Goal: Task Accomplishment & Management: Manage account settings

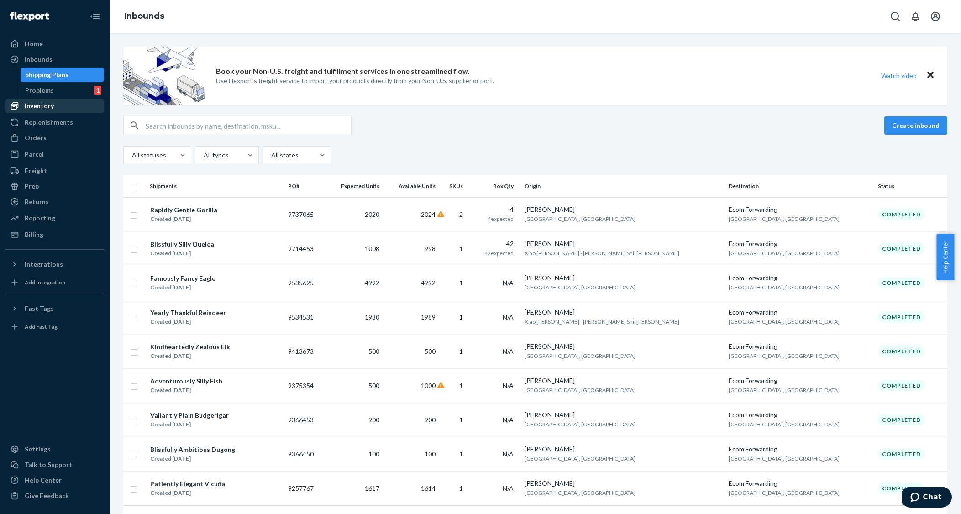
click at [45, 105] on div "Inventory" at bounding box center [39, 105] width 29 height 9
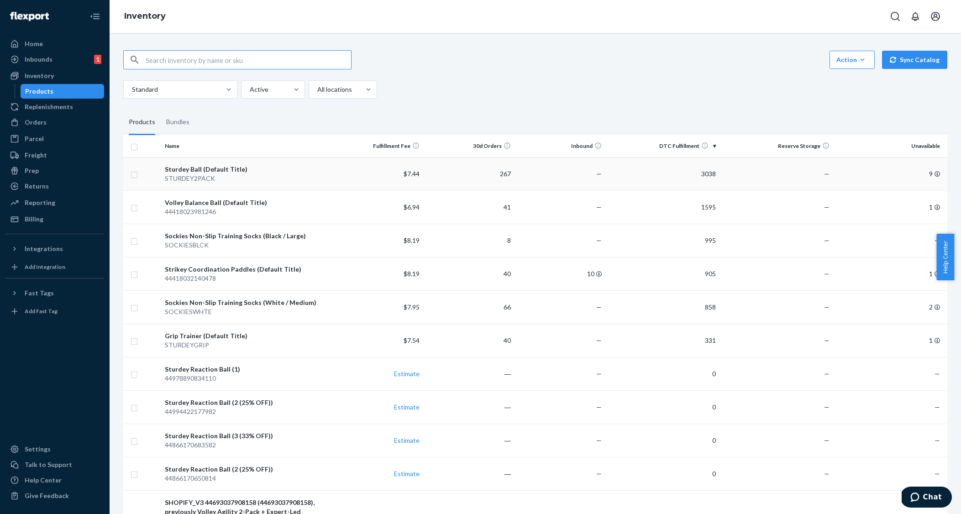
click at [134, 176] on input "checkbox" at bounding box center [134, 174] width 7 height 10
checkbox input "true"
click at [135, 210] on input "checkbox" at bounding box center [134, 207] width 7 height 10
checkbox input "true"
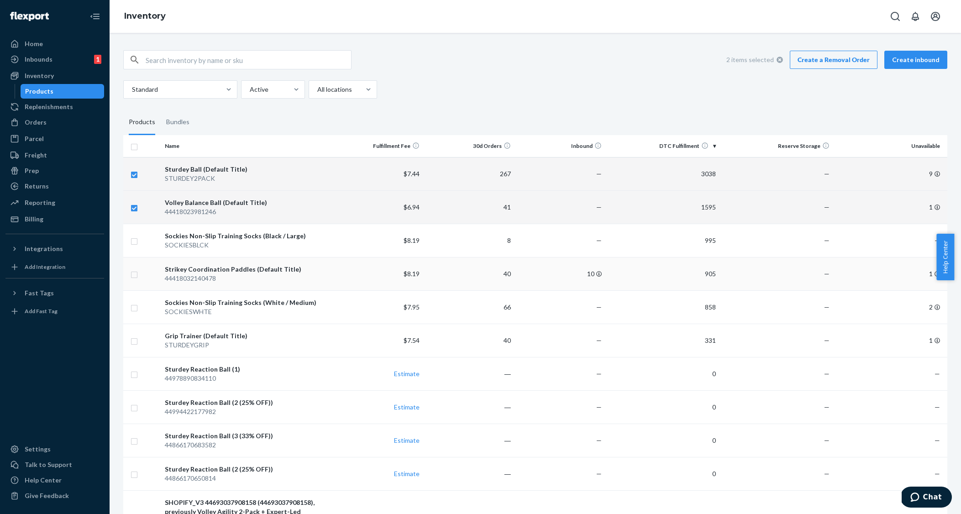
checkbox input "true"
click at [135, 274] on input "checkbox" at bounding box center [134, 274] width 7 height 10
checkbox input "true"
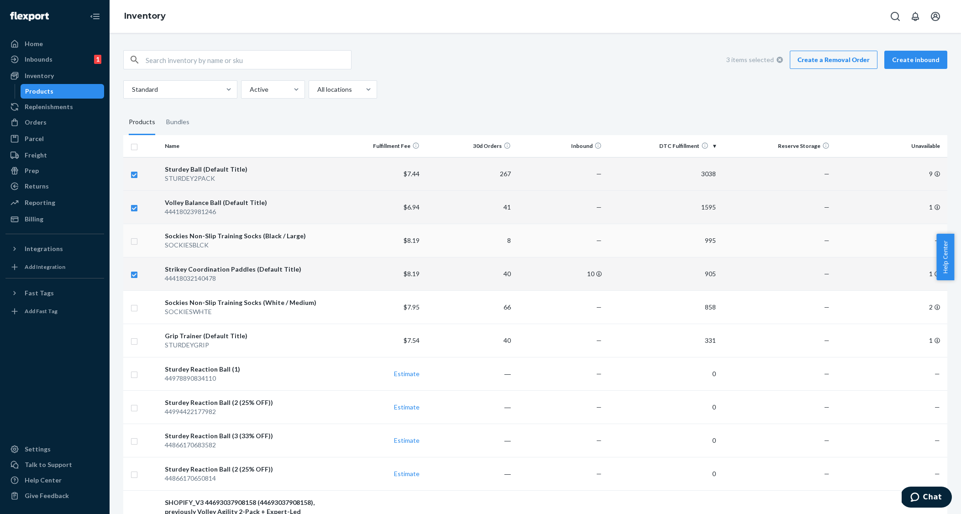
checkbox input "true"
click at [131, 242] on input "checkbox" at bounding box center [134, 240] width 7 height 10
checkbox input "true"
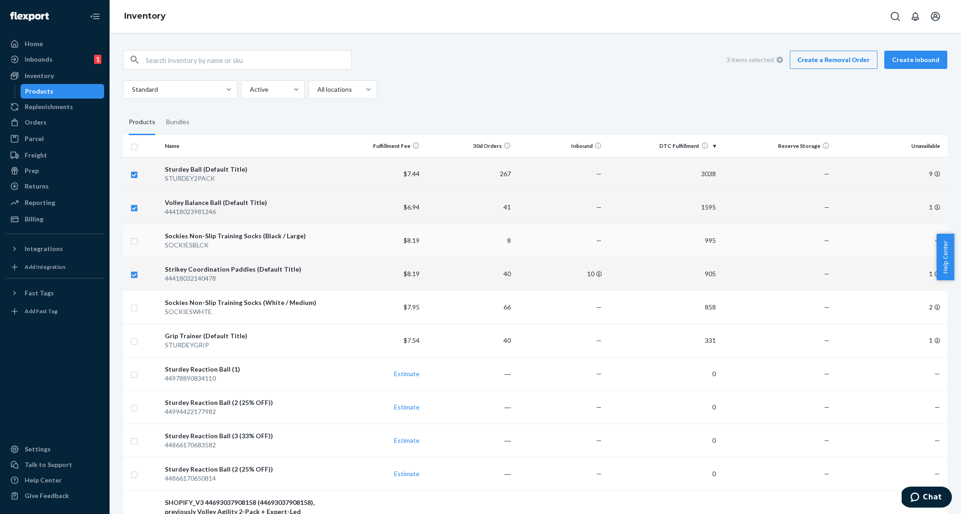
checkbox input "true"
click at [131, 342] on input "checkbox" at bounding box center [134, 340] width 7 height 10
checkbox input "true"
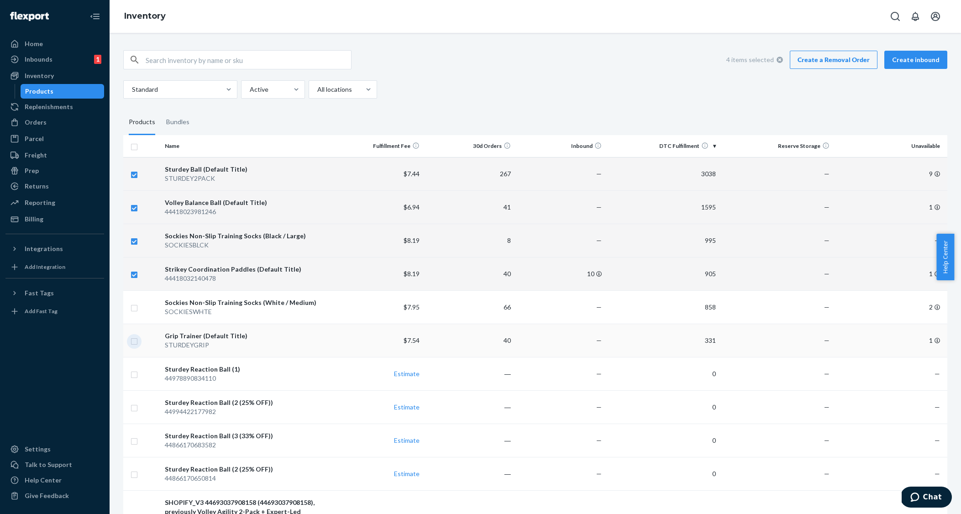
checkbox input "true"
click at [824, 60] on link "Create a Removal Order" at bounding box center [834, 60] width 88 height 18
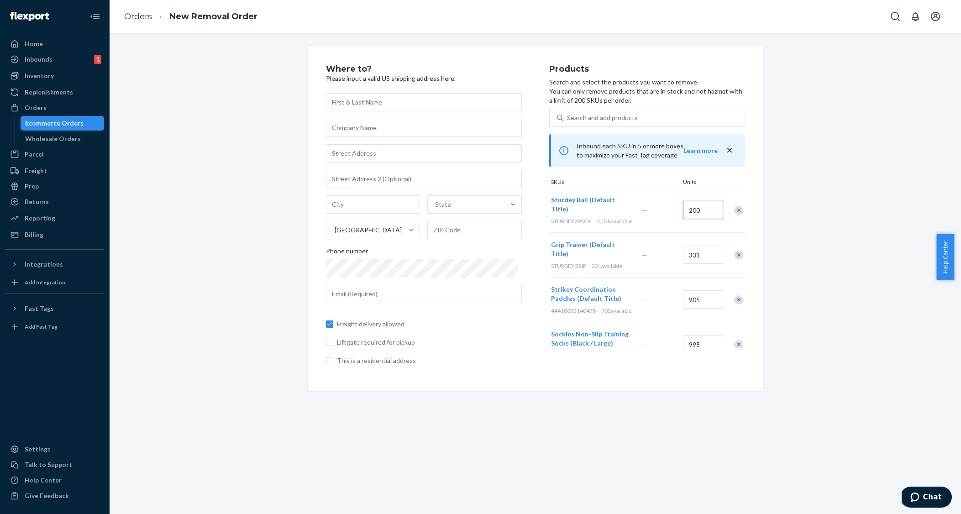
type input "200"
click at [695, 249] on input "331" at bounding box center [703, 255] width 40 height 18
type input "30"
click at [693, 295] on input "905" at bounding box center [703, 299] width 40 height 18
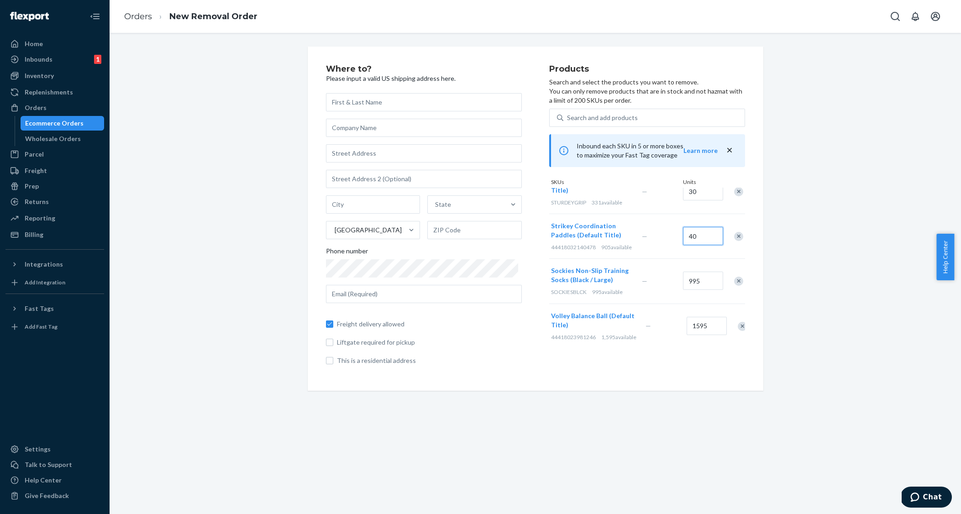
type input "40"
click at [701, 272] on input "995" at bounding box center [703, 281] width 40 height 18
type input "40"
click at [700, 319] on input "1595" at bounding box center [706, 326] width 40 height 18
type input "60"
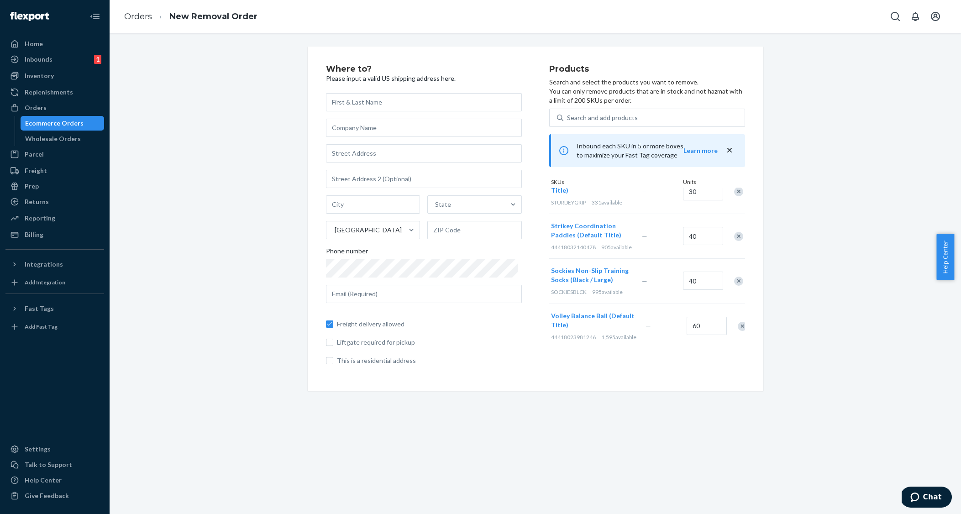
click at [664, 365] on div "Products Search and select the products you want to remove. You can only remove…" at bounding box center [647, 219] width 196 height 308
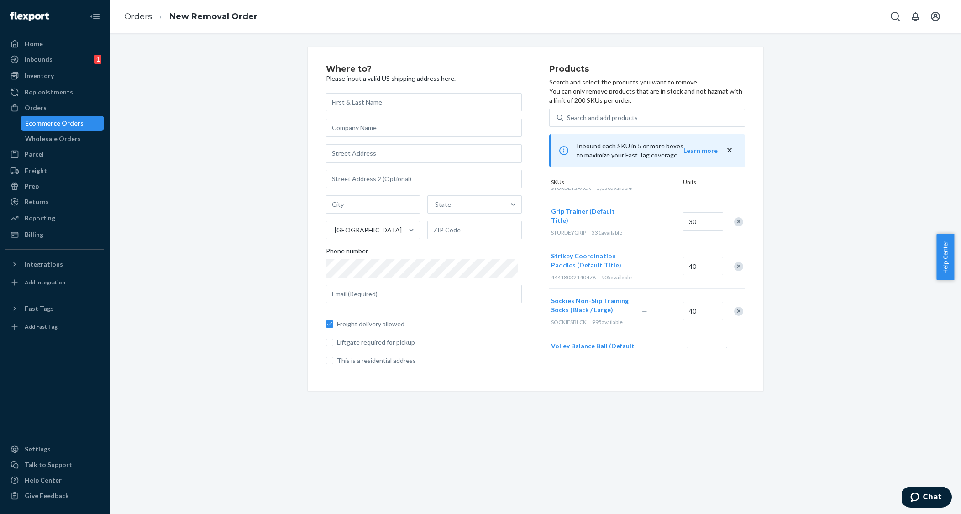
scroll to position [0, 0]
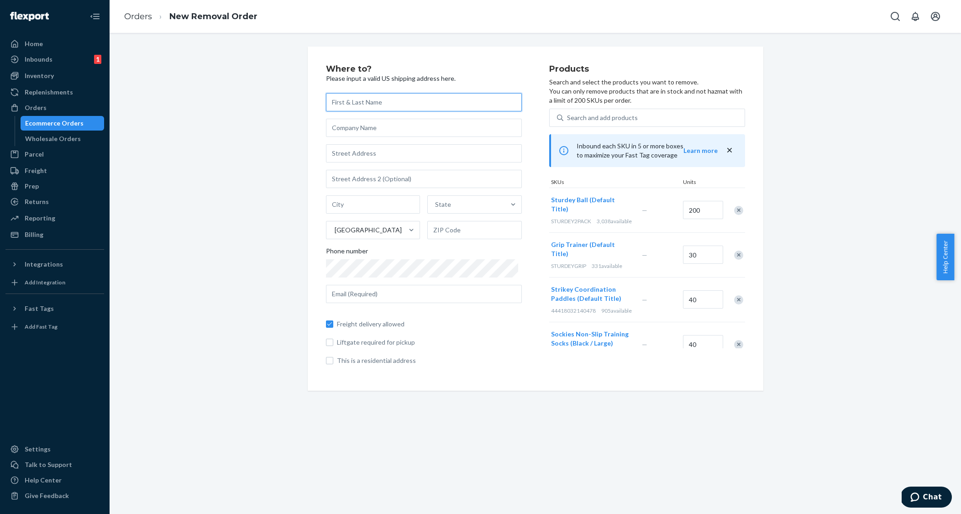
click at [352, 104] on input "text" at bounding box center [424, 102] width 196 height 18
type input "[PERSON_NAME]"
click at [359, 133] on input "text" at bounding box center [424, 128] width 196 height 18
type input "Sturdey"
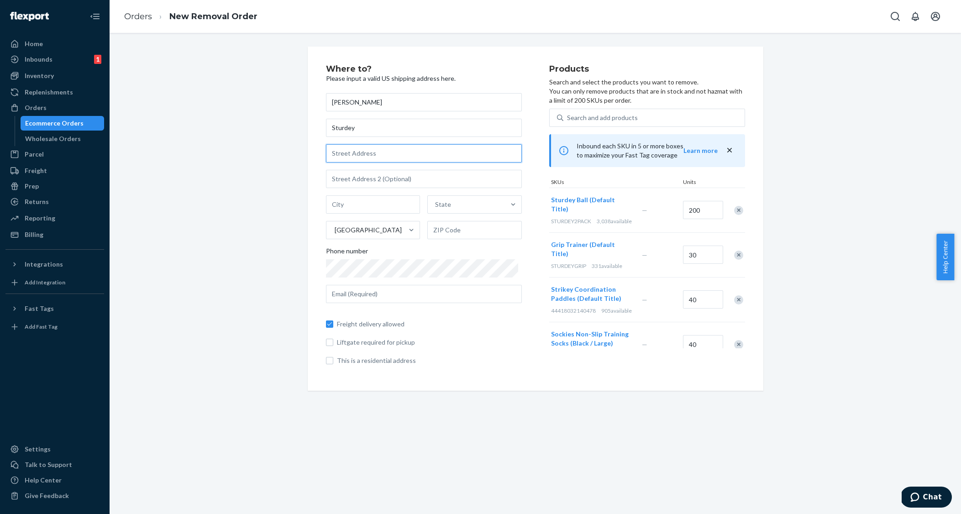
click at [354, 160] on input "text" at bounding box center [424, 153] width 196 height 18
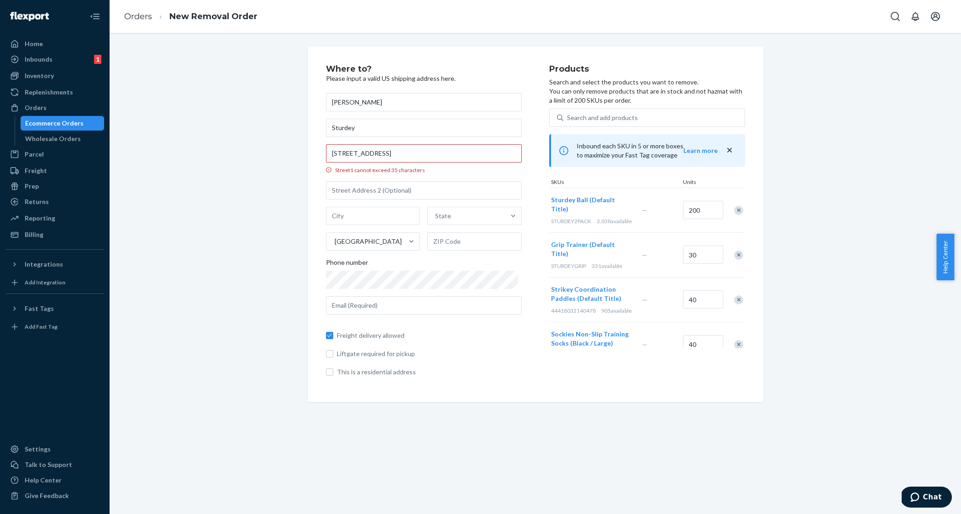
click at [319, 156] on div "Where to? Please input a valid US shipping address here. [PERSON_NAME] Sturdey …" at bounding box center [535, 225] width 455 height 356
click at [376, 189] on input "text" at bounding box center [424, 190] width 196 height 18
click at [448, 152] on input "[STREET_ADDRESS]" at bounding box center [424, 153] width 196 height 18
click at [312, 195] on div "Where to? Please input a valid US shipping address here. [PERSON_NAME] Sturdey …" at bounding box center [535, 225] width 455 height 356
drag, startPoint x: 442, startPoint y: 156, endPoint x: 379, endPoint y: 155, distance: 63.4
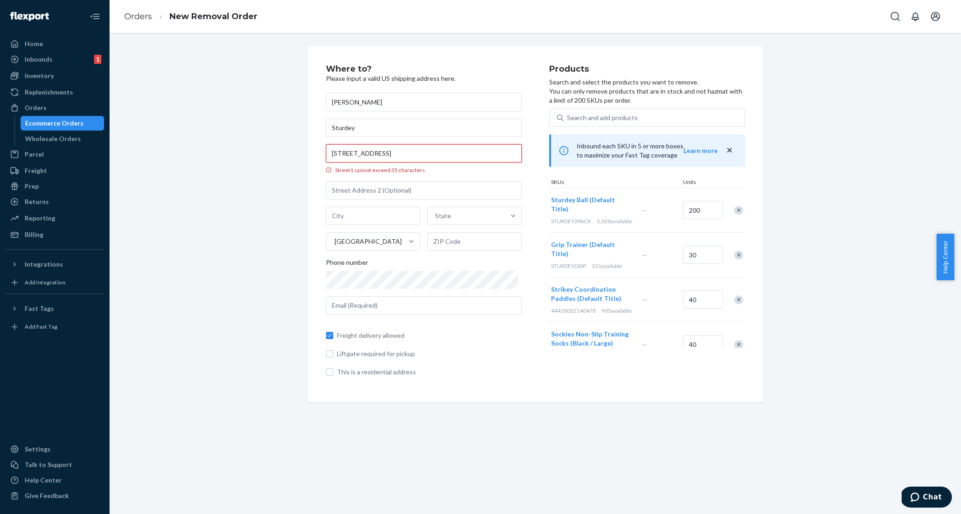
click at [379, 155] on input "[STREET_ADDRESS]" at bounding box center [424, 153] width 196 height 18
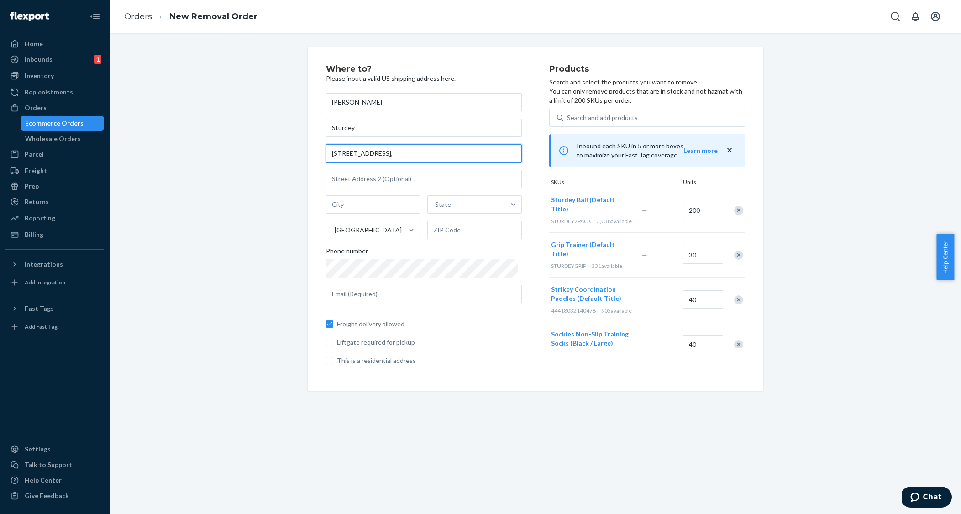
type input "[STREET_ADDRESS],"
click at [344, 203] on input "text" at bounding box center [373, 204] width 94 height 18
type input "[GEOGRAPHIC_DATA]"
click at [461, 209] on div "State" at bounding box center [466, 204] width 77 height 18
click at [436, 209] on input "State" at bounding box center [435, 204] width 1 height 9
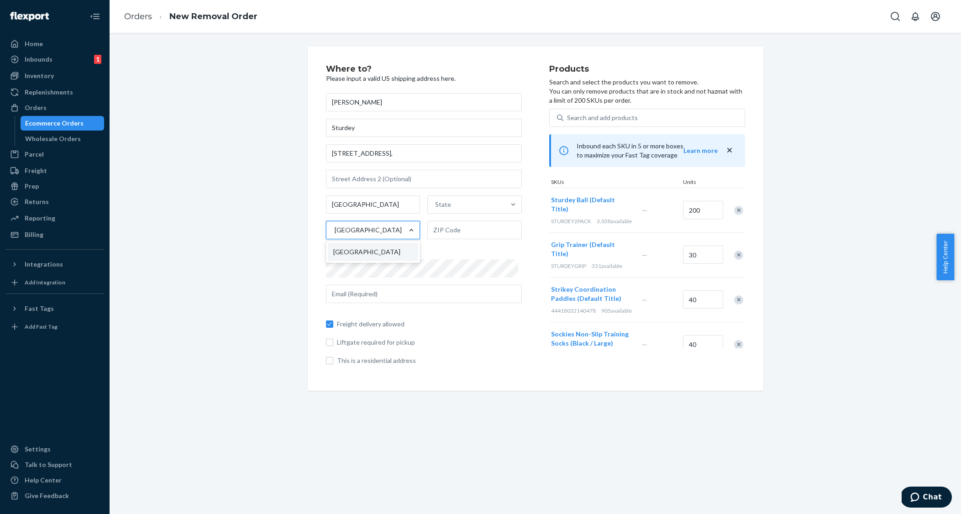
drag, startPoint x: 370, startPoint y: 253, endPoint x: 375, endPoint y: 238, distance: 16.0
click at [371, 249] on div "[GEOGRAPHIC_DATA]" at bounding box center [373, 252] width 91 height 18
click at [335, 235] on input "option United States focused, 1 of 1. 1 result available. Use Up and Down to ch…" at bounding box center [334, 229] width 1 height 9
click at [381, 225] on div "[GEOGRAPHIC_DATA]" at bounding box center [364, 230] width 77 height 18
click at [335, 225] on input "option [GEOGRAPHIC_DATA], selected. option United States focused, 0 of 1. 1 res…" at bounding box center [334, 229] width 1 height 9
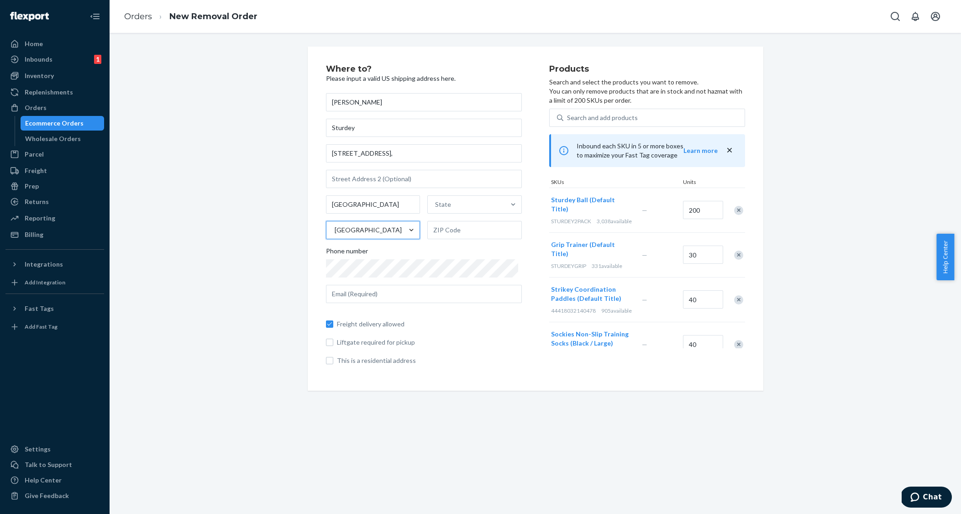
click at [380, 232] on div "[GEOGRAPHIC_DATA]" at bounding box center [364, 230] width 77 height 18
click at [335, 232] on input "option [GEOGRAPHIC_DATA], selected. 0 results available. Select is focused ,typ…" at bounding box center [334, 229] width 1 height 9
click at [380, 228] on div "[GEOGRAPHIC_DATA]" at bounding box center [364, 230] width 77 height 18
click at [335, 228] on input "option [GEOGRAPHIC_DATA], selected. 0 results available. Select is focused ,typ…" at bounding box center [334, 229] width 1 height 9
click at [350, 231] on div "[GEOGRAPHIC_DATA]" at bounding box center [368, 229] width 67 height 9
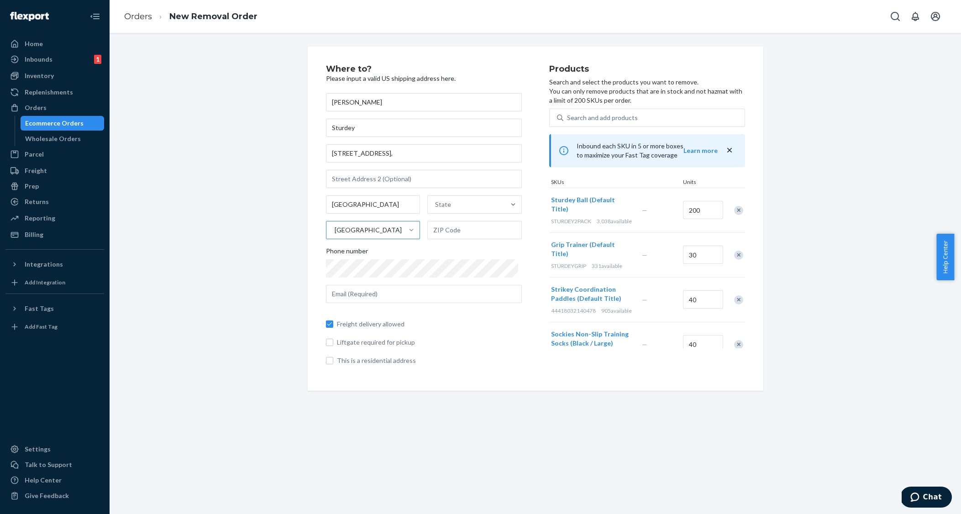
click at [335, 231] on input "[GEOGRAPHIC_DATA]" at bounding box center [334, 229] width 1 height 9
click at [428, 231] on input "text" at bounding box center [474, 230] width 94 height 18
click at [435, 208] on div "State" at bounding box center [443, 204] width 16 height 9
click at [435, 208] on input "State" at bounding box center [435, 204] width 1 height 9
type input "c"
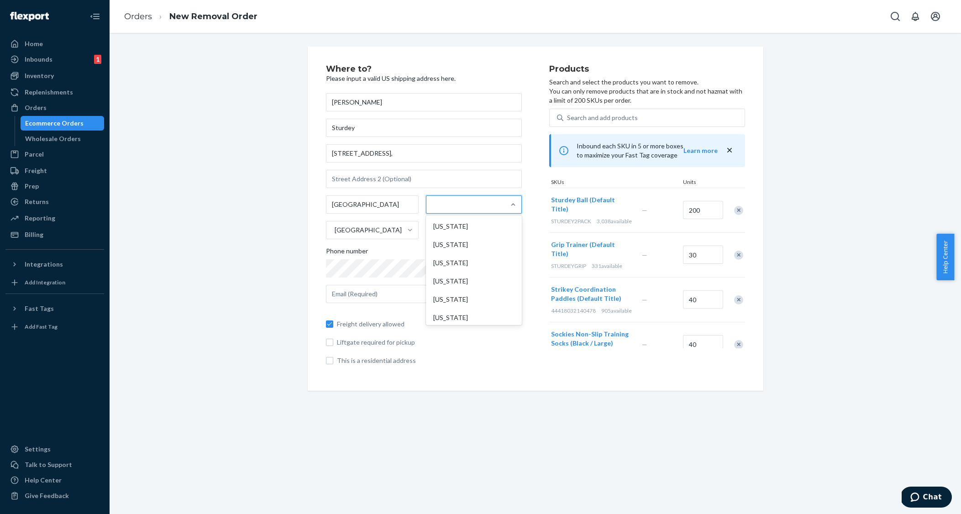
click at [421, 329] on div "Freight delivery allowed Liftgate required for pickup This is a residential add…" at bounding box center [424, 337] width 196 height 55
click at [366, 101] on input "[PERSON_NAME]" at bounding box center [424, 102] width 196 height 18
